Goal: Task Accomplishment & Management: Manage account settings

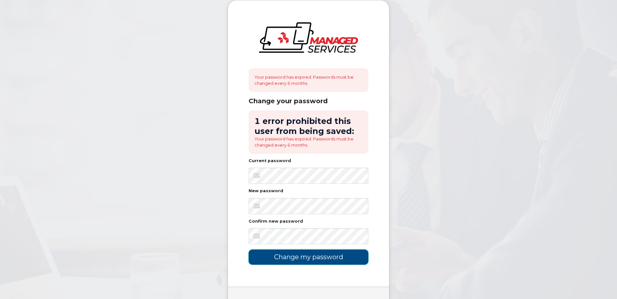
click at [334, 257] on input "Change my password" at bounding box center [308, 256] width 120 height 15
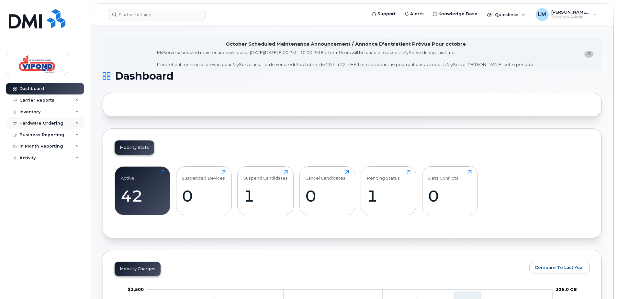
click at [42, 124] on div "Hardware Ordering" at bounding box center [41, 123] width 44 height 5
click at [39, 159] on div "Business Reporting" at bounding box center [41, 159] width 45 height 5
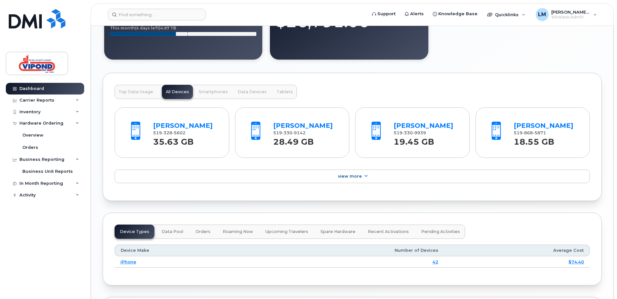
scroll to position [550, 0]
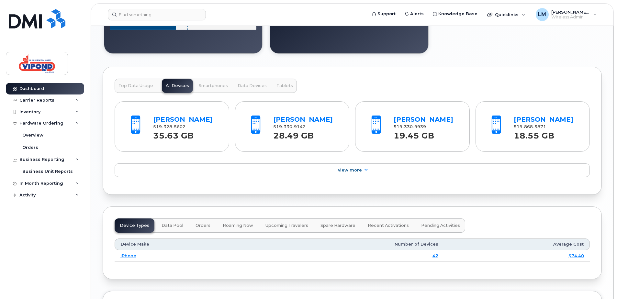
click at [183, 84] on div "Top Data Usage All Devices Smartphones Data Devices Tablets" at bounding box center [206, 86] width 182 height 14
click at [125, 255] on link "iPhone" at bounding box center [128, 255] width 16 height 5
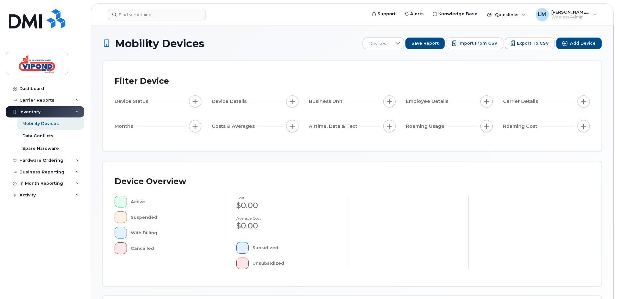
scroll to position [146, 0]
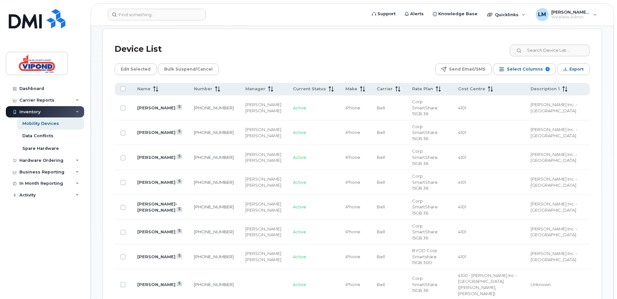
scroll to position [308, 0]
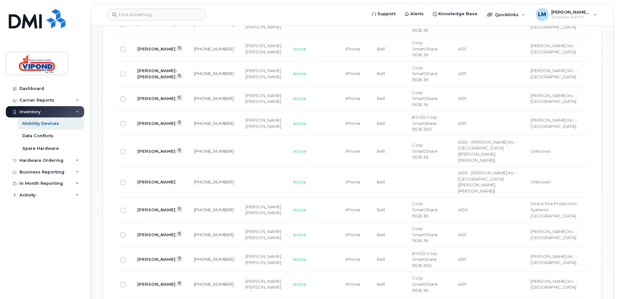
scroll to position [340, 0]
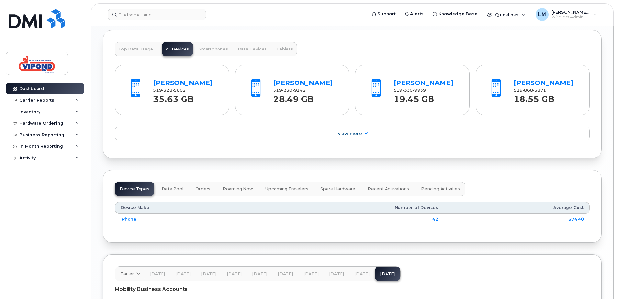
scroll to position [647, 0]
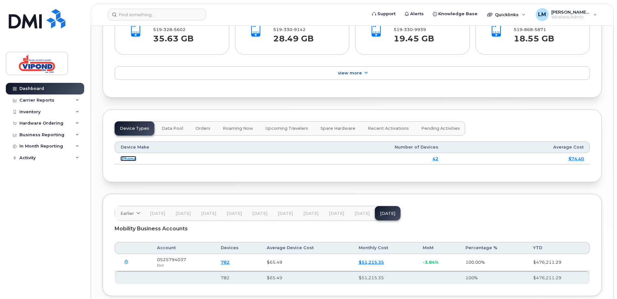
click at [126, 157] on link "iPhone" at bounding box center [128, 158] width 16 height 5
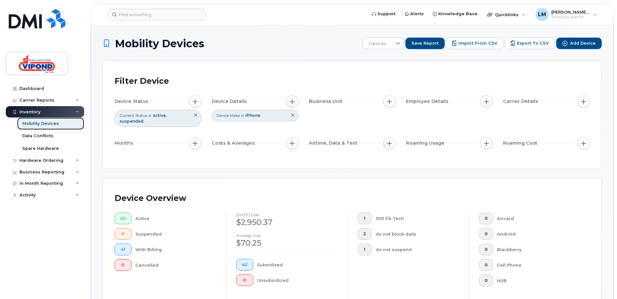
click at [45, 123] on div "Mobility Devices" at bounding box center [40, 124] width 37 height 6
click at [45, 136] on div "Data Conflicts" at bounding box center [37, 136] width 31 height 6
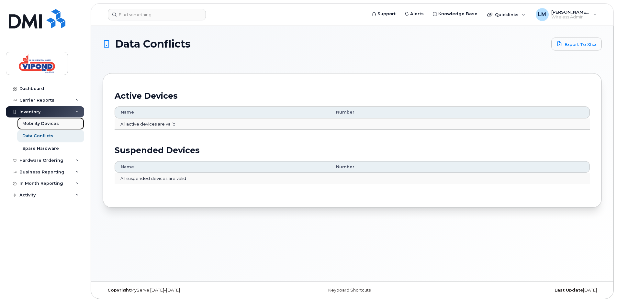
click at [42, 125] on div "Mobility Devices" at bounding box center [40, 124] width 37 height 6
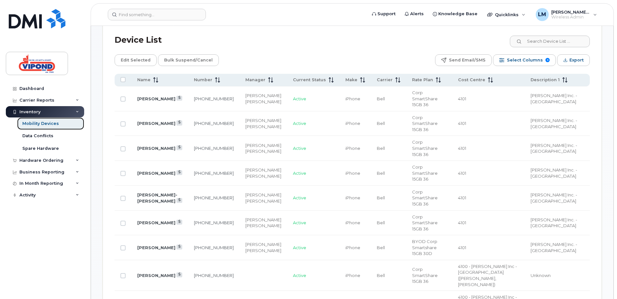
scroll to position [324, 0]
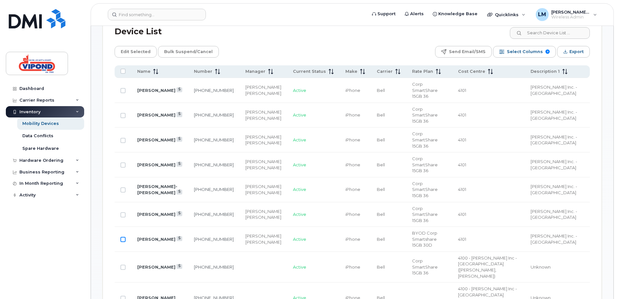
click at [123, 238] on input "Row Unselected" at bounding box center [122, 239] width 5 height 5
checkbox input "true"
click at [195, 239] on link "226-378-9193" at bounding box center [214, 238] width 40 height 5
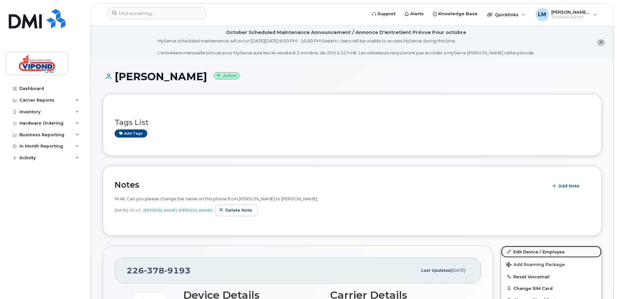
click at [552, 251] on link "Edit Device / Employee" at bounding box center [551, 252] width 100 height 12
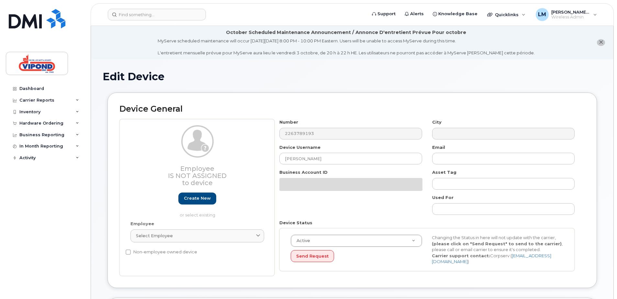
select select "378450"
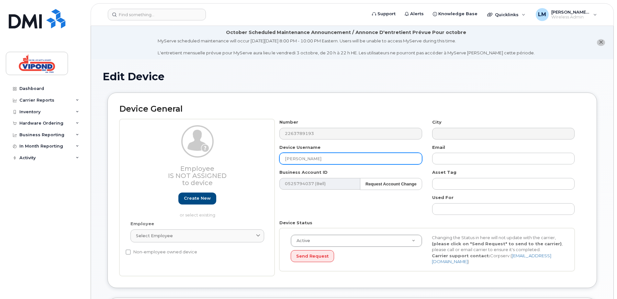
click at [316, 159] on input "[PERSON_NAME]" at bounding box center [350, 159] width 142 height 12
drag, startPoint x: 319, startPoint y: 159, endPoint x: 284, endPoint y: 158, distance: 34.6
click at [284, 158] on input "[PERSON_NAME]" at bounding box center [350, 159] width 142 height 12
type input "k"
type input "[PERSON_NAME]"
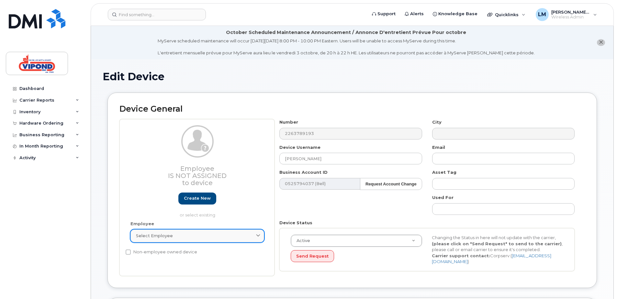
click at [259, 236] on icon at bounding box center [258, 236] width 4 height 4
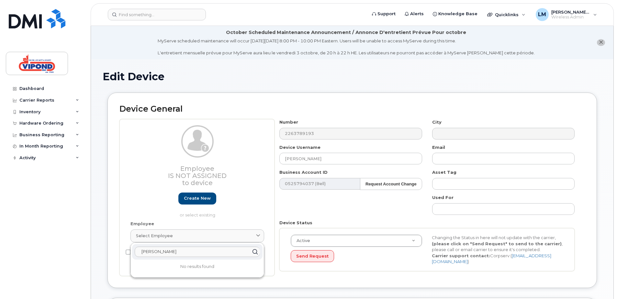
type input "[PERSON_NAME]"
click at [257, 252] on icon at bounding box center [254, 251] width 9 height 9
click at [196, 200] on link "Create new" at bounding box center [197, 198] width 38 height 12
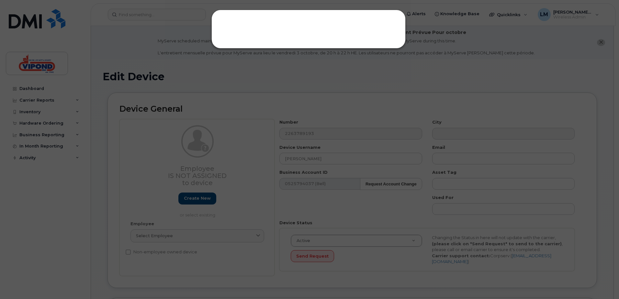
click at [288, 29] on div at bounding box center [308, 29] width 194 height 39
click at [397, 63] on div at bounding box center [309, 149] width 619 height 299
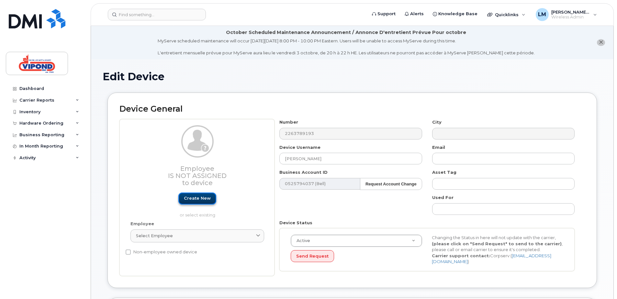
click at [202, 199] on link "Create new" at bounding box center [197, 198] width 38 height 12
